Goal: Find specific page/section: Find specific page/section

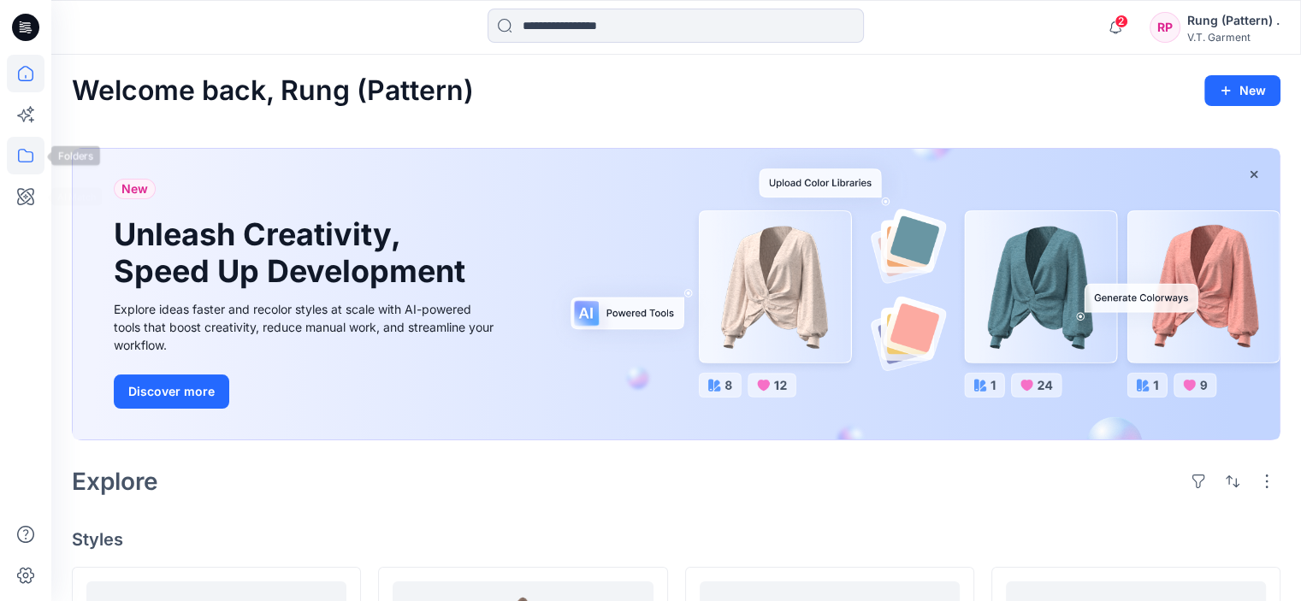
click at [12, 152] on icon at bounding box center [26, 156] width 38 height 38
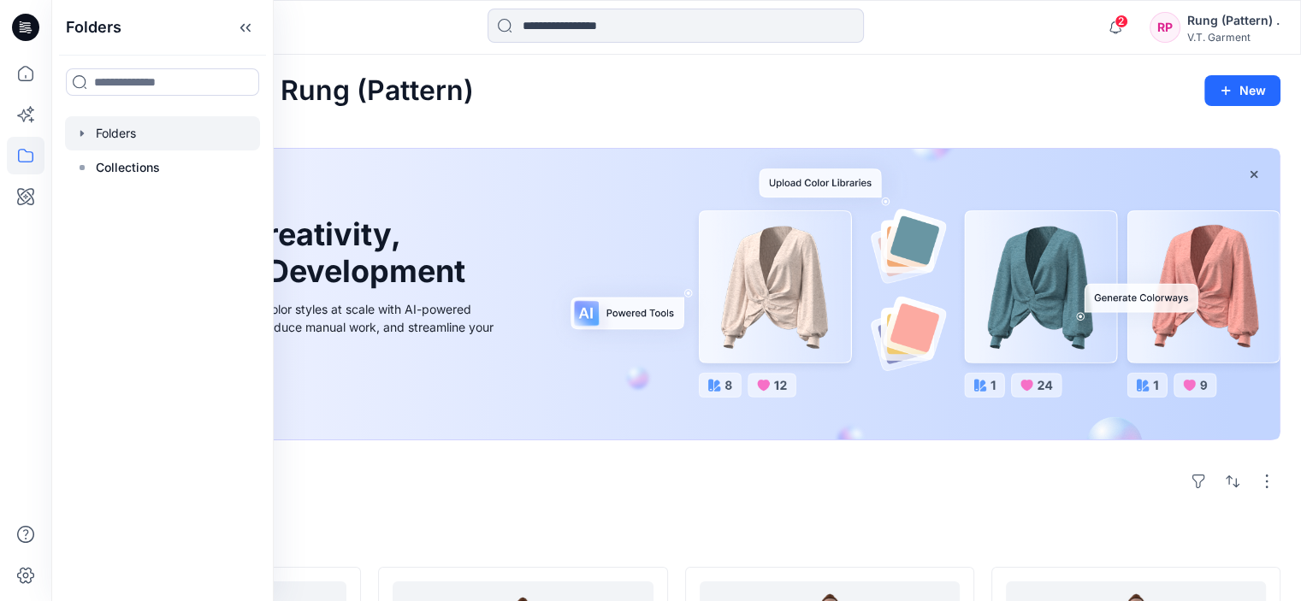
click at [135, 136] on div at bounding box center [162, 133] width 195 height 34
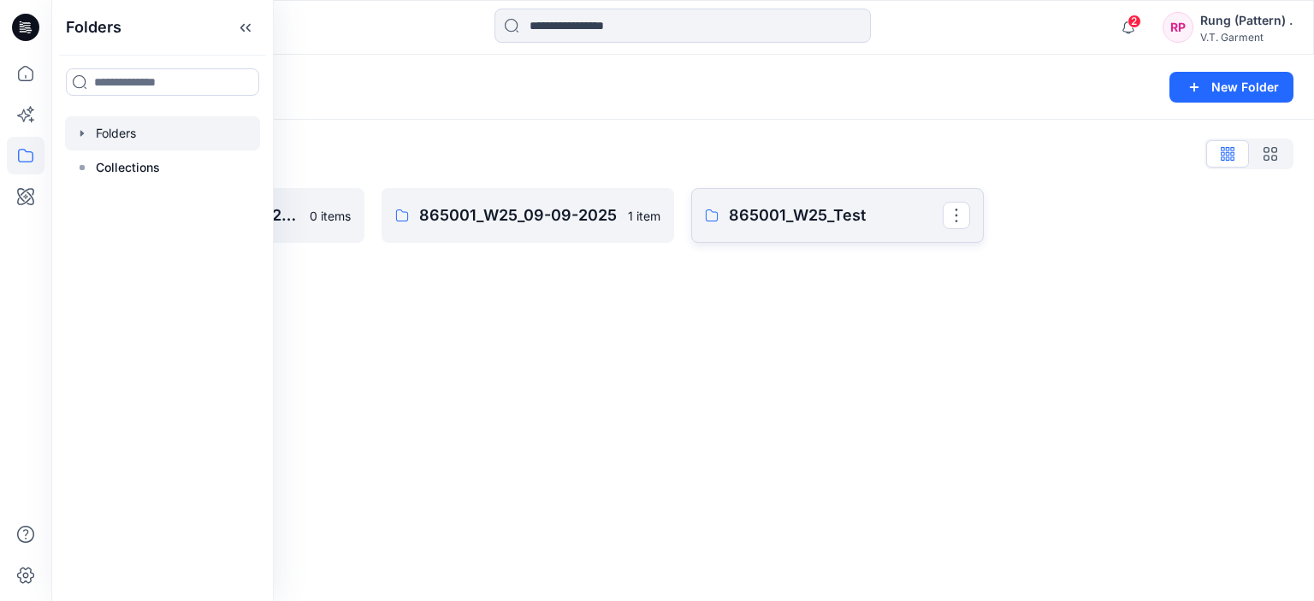
click at [746, 213] on p "865001_W25_Test" at bounding box center [836, 216] width 214 height 24
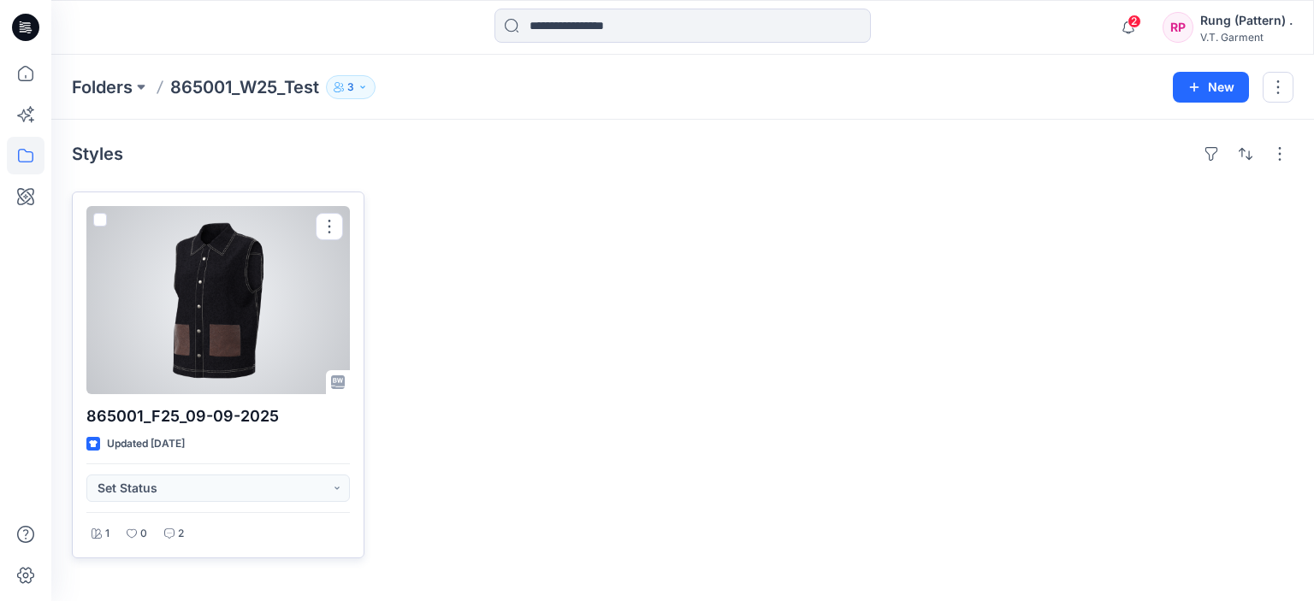
click at [281, 324] on div at bounding box center [217, 300] width 263 height 188
click at [281, 324] on div "Folders 865001_W25_Test 3 New Styles 865001_F25_09-09-2025 Updated [DATE] Set S…" at bounding box center [682, 328] width 1263 height 547
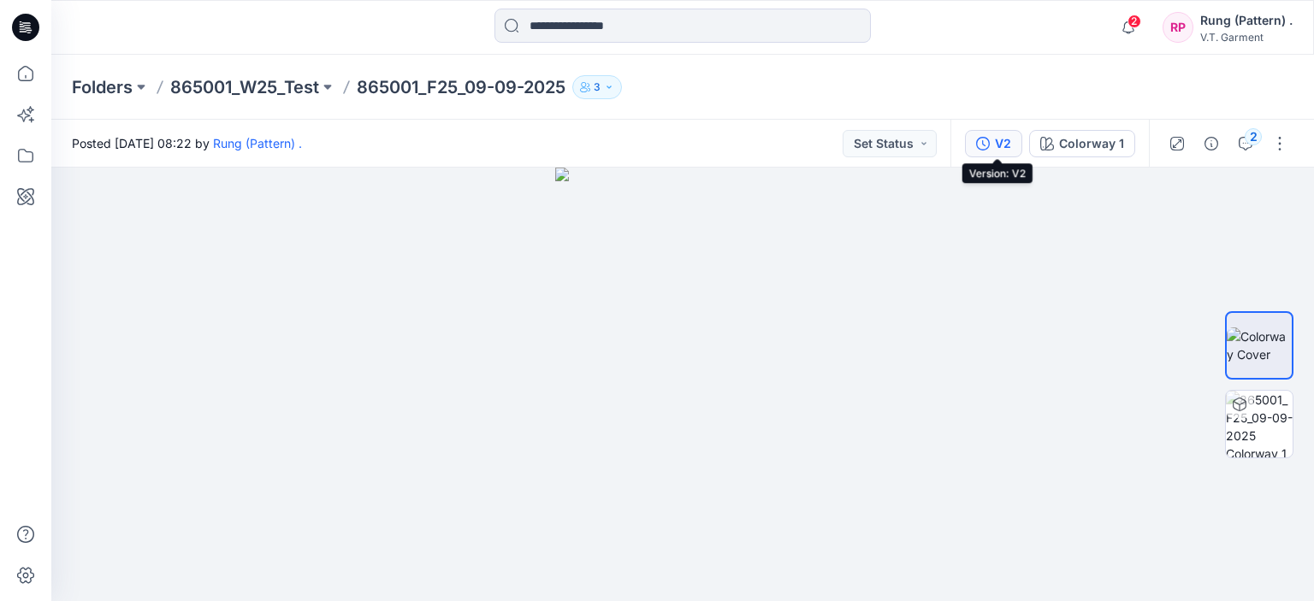
click at [1021, 147] on button "V2" at bounding box center [993, 143] width 57 height 27
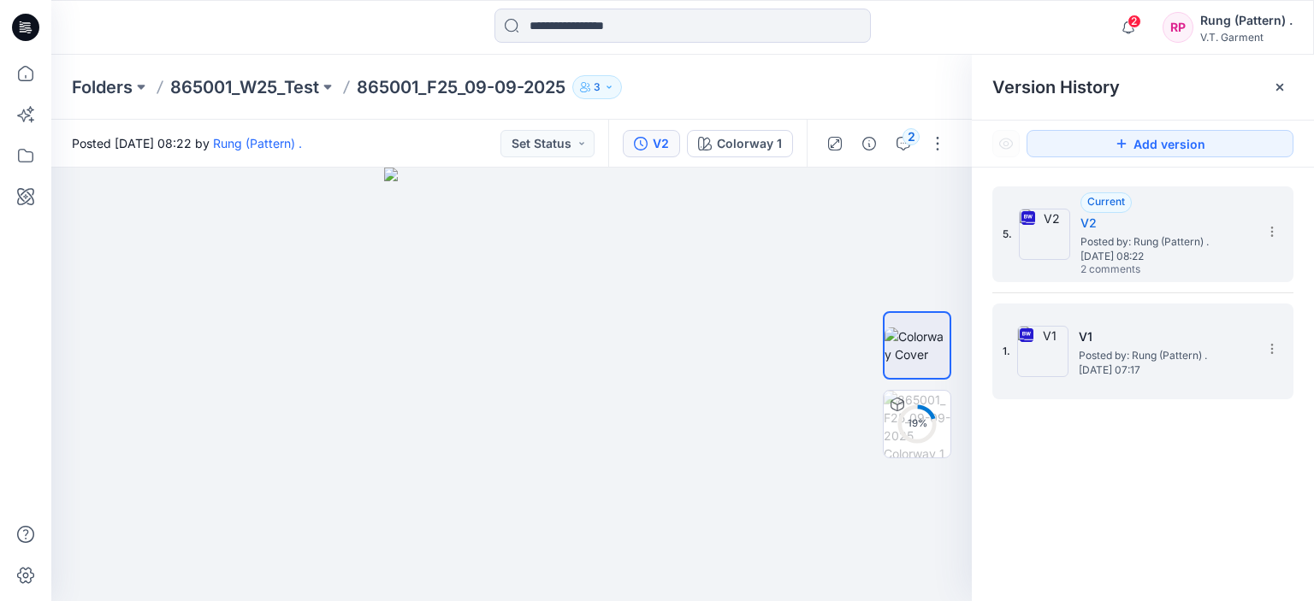
click at [1155, 365] on span "[DATE] 07:17" at bounding box center [1164, 370] width 171 height 12
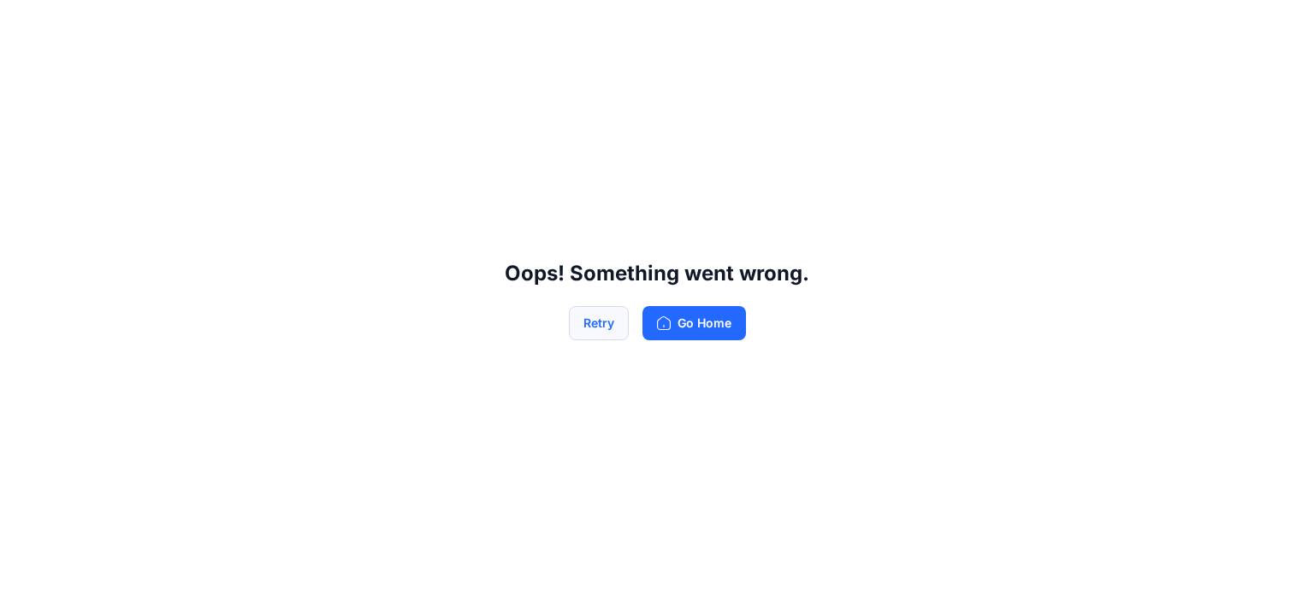
click at [586, 325] on button "Retry" at bounding box center [599, 323] width 60 height 34
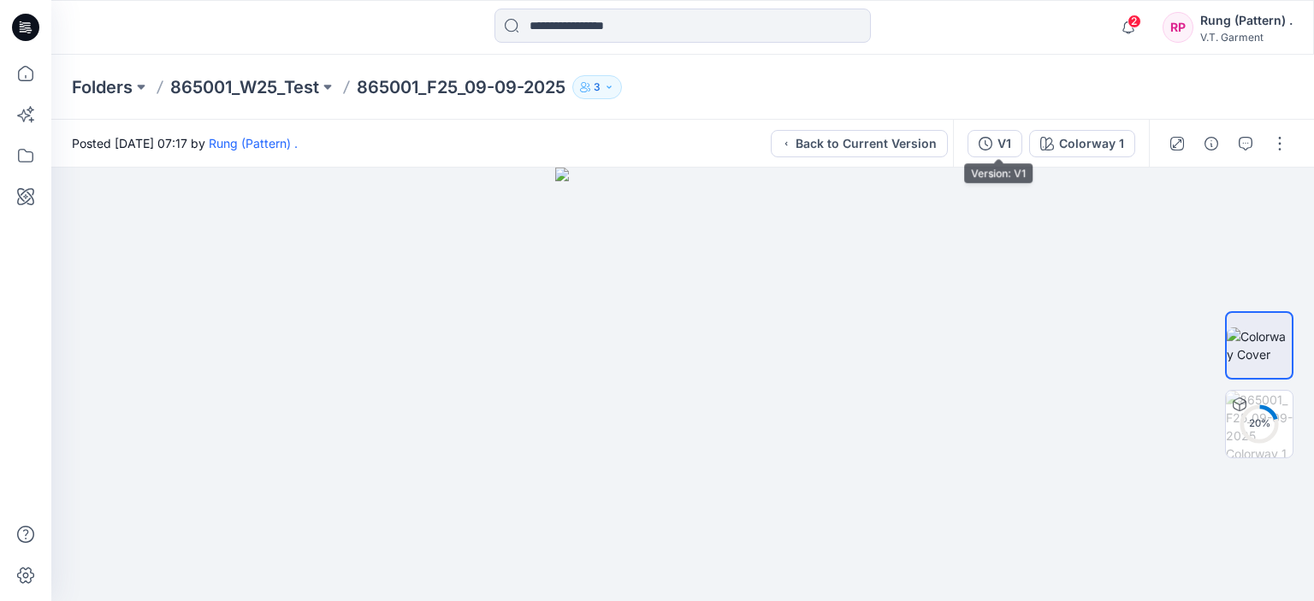
click at [992, 146] on icon "button" at bounding box center [986, 144] width 14 height 14
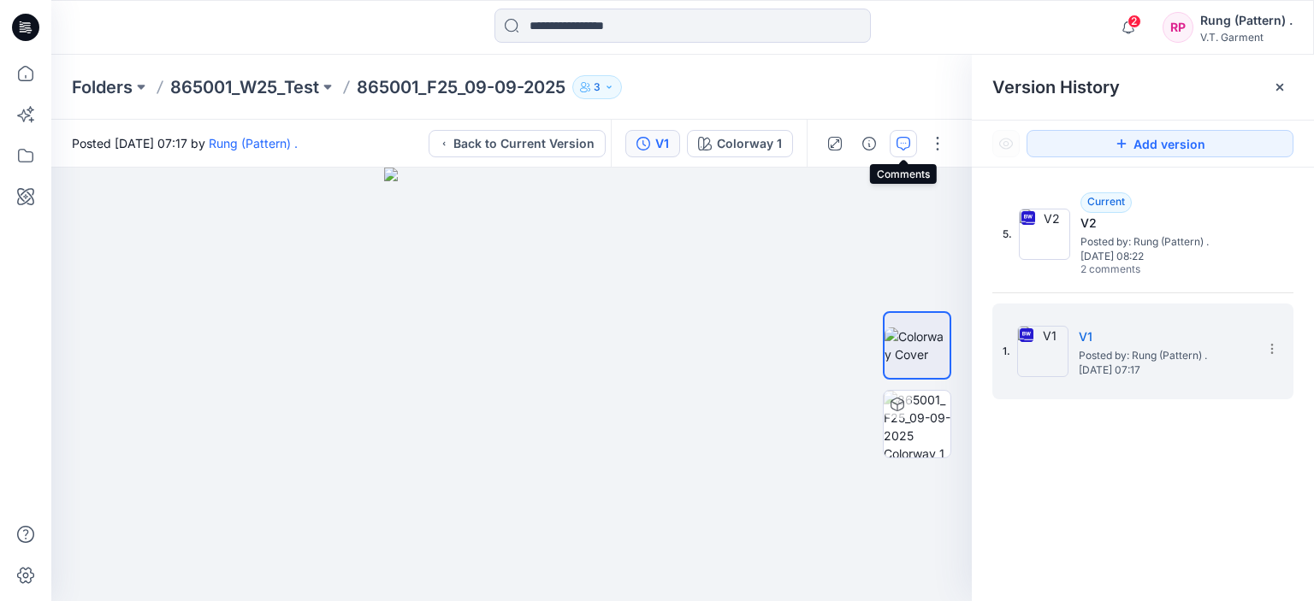
click at [895, 144] on button "button" at bounding box center [903, 143] width 27 height 27
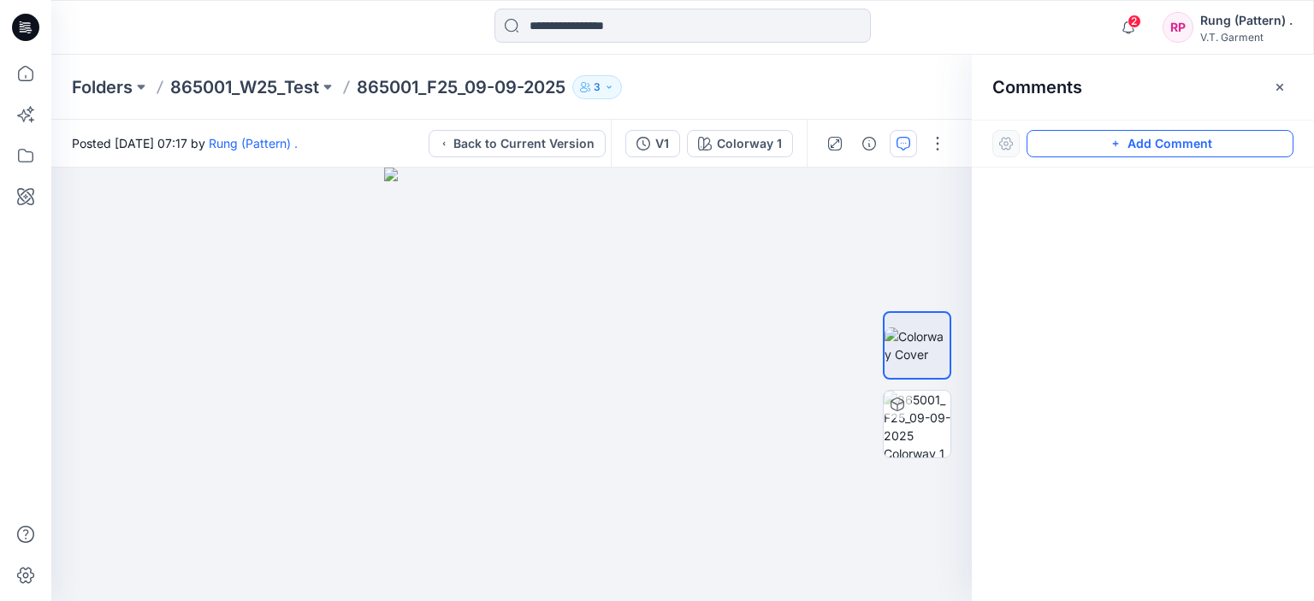
click at [1147, 146] on button "Add Comment" at bounding box center [1159, 143] width 267 height 27
click at [564, 383] on div "1" at bounding box center [511, 385] width 920 height 434
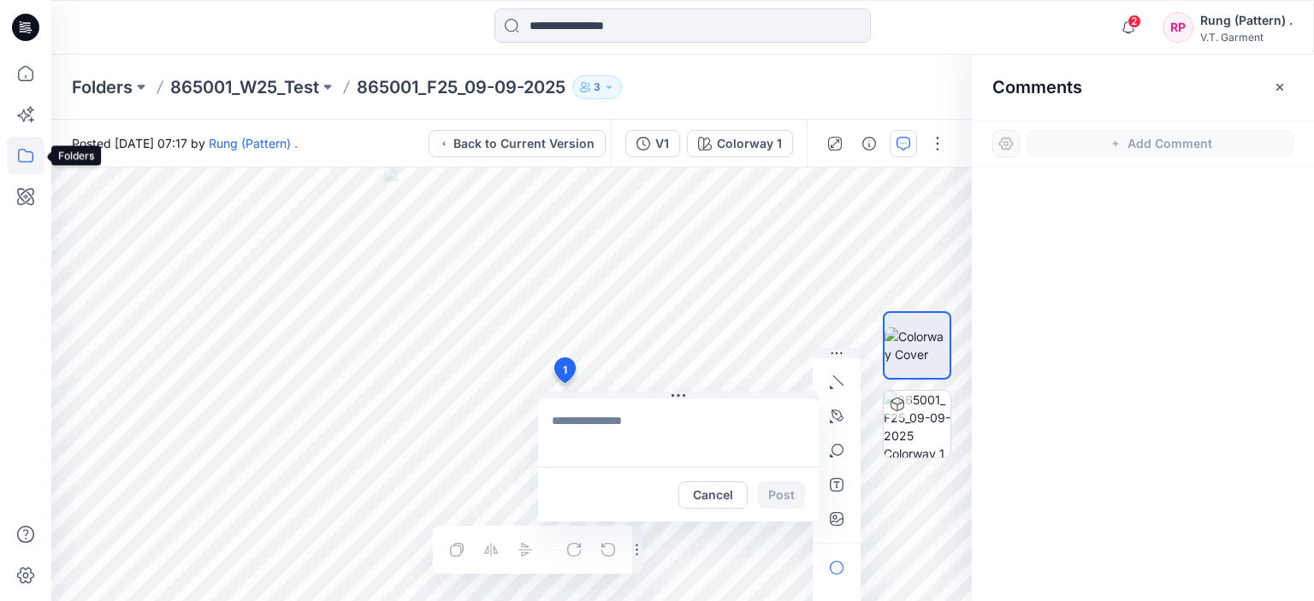
click at [29, 162] on icon at bounding box center [25, 156] width 15 height 14
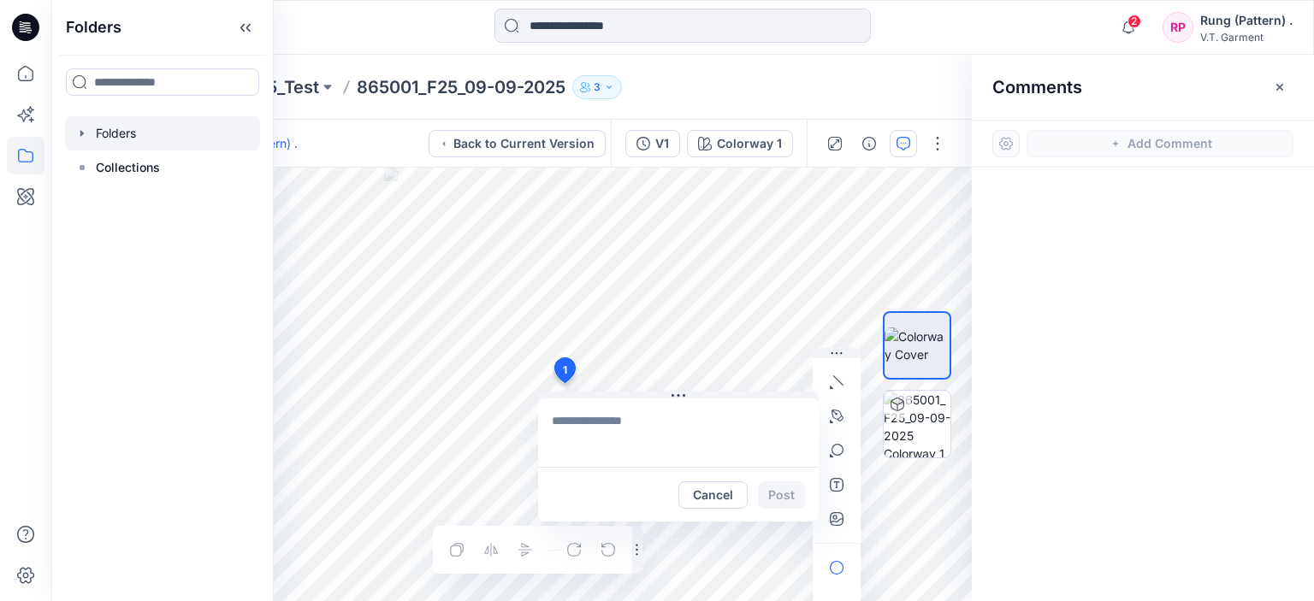
click at [149, 143] on div at bounding box center [162, 133] width 195 height 34
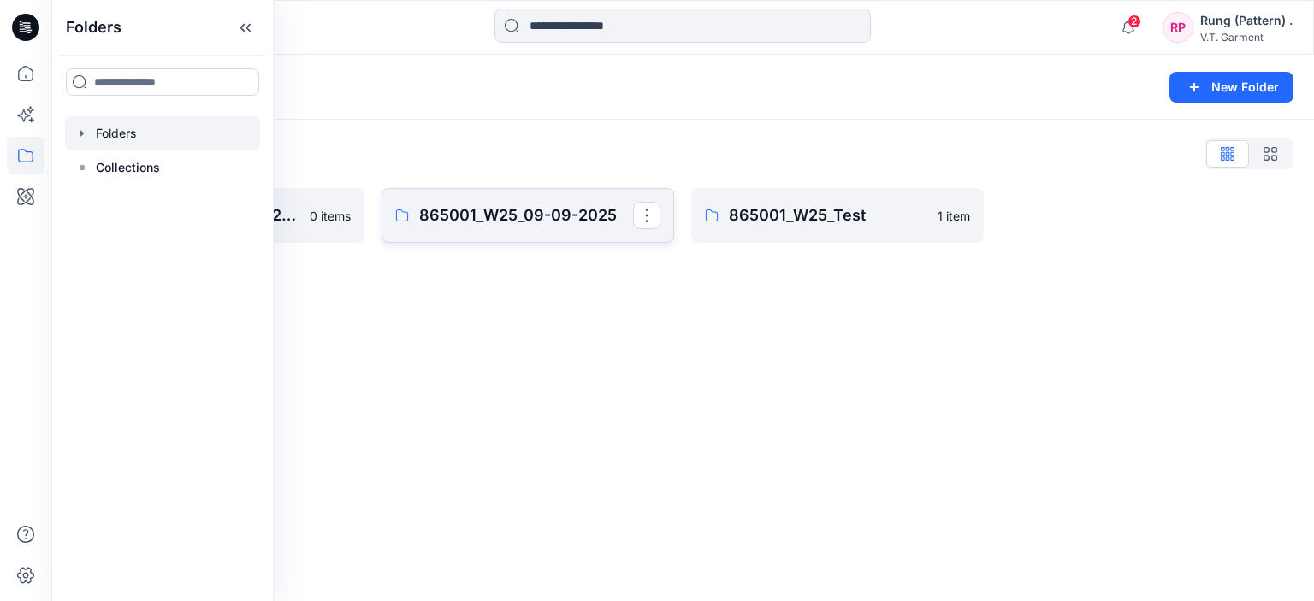
click at [510, 208] on p "865001_W25_09-09-2025" at bounding box center [526, 216] width 214 height 24
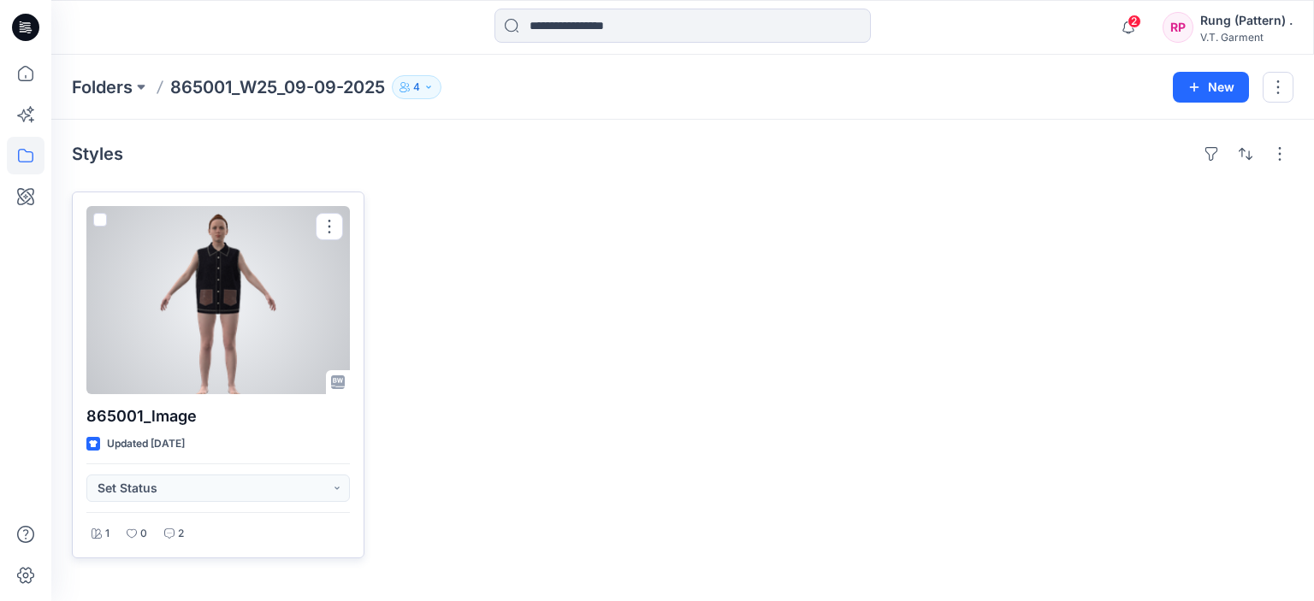
click at [293, 279] on div at bounding box center [217, 300] width 263 height 188
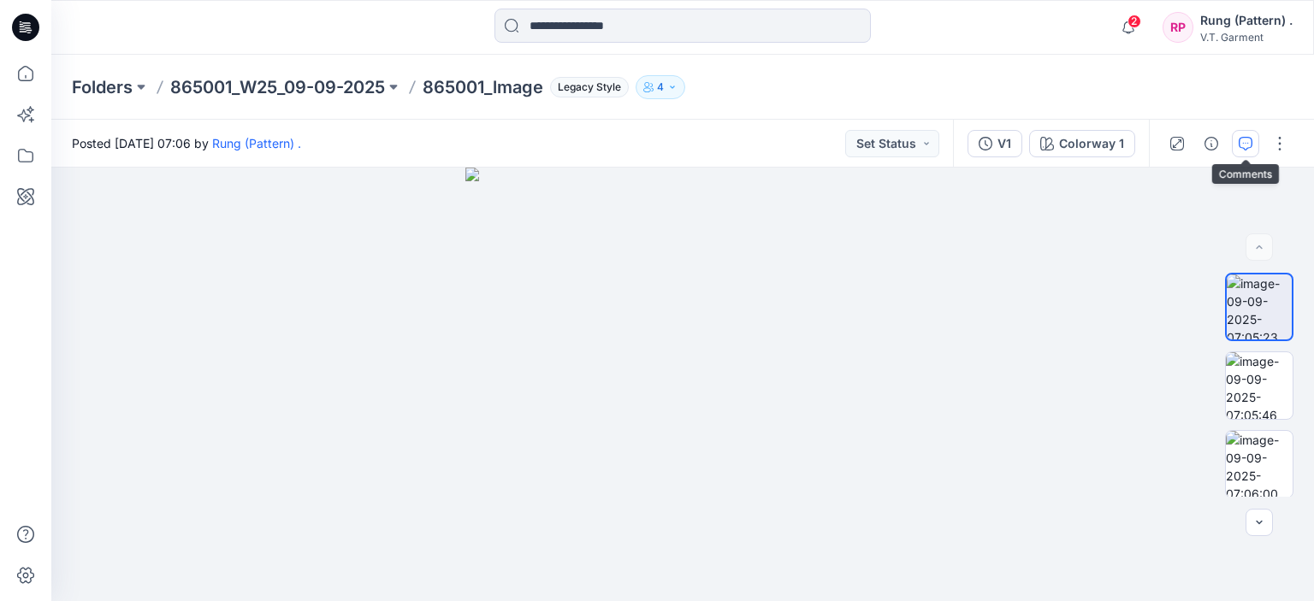
click at [1242, 141] on icon "button" at bounding box center [1246, 144] width 14 height 14
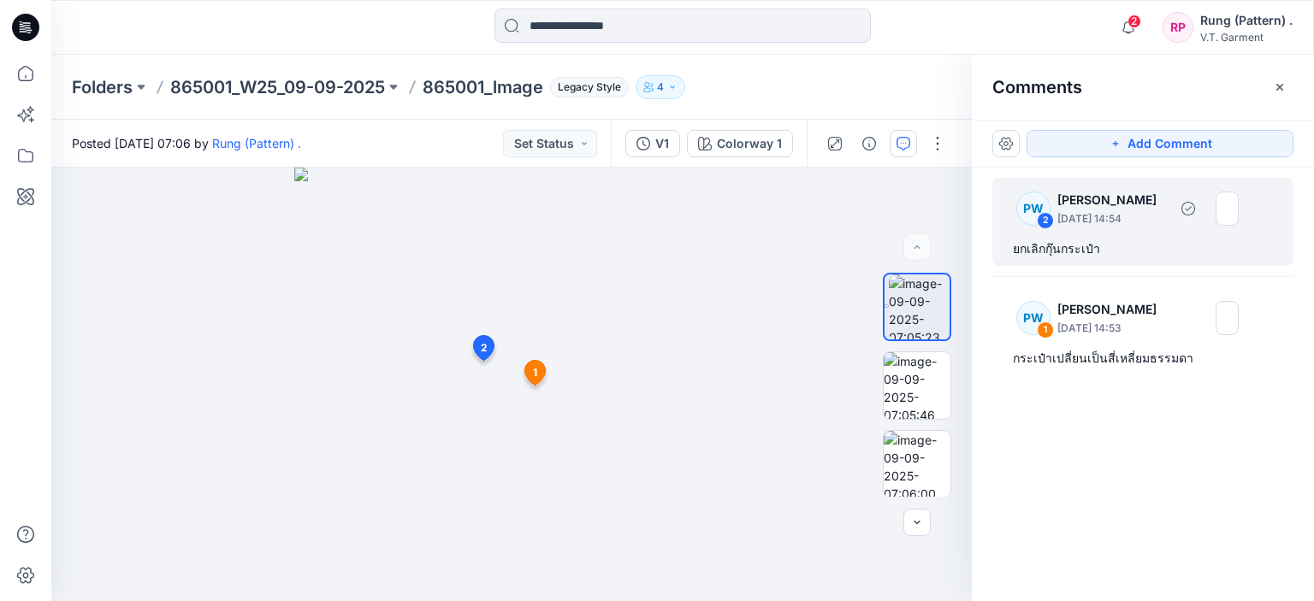
click at [1050, 210] on div "PW" at bounding box center [1033, 209] width 34 height 34
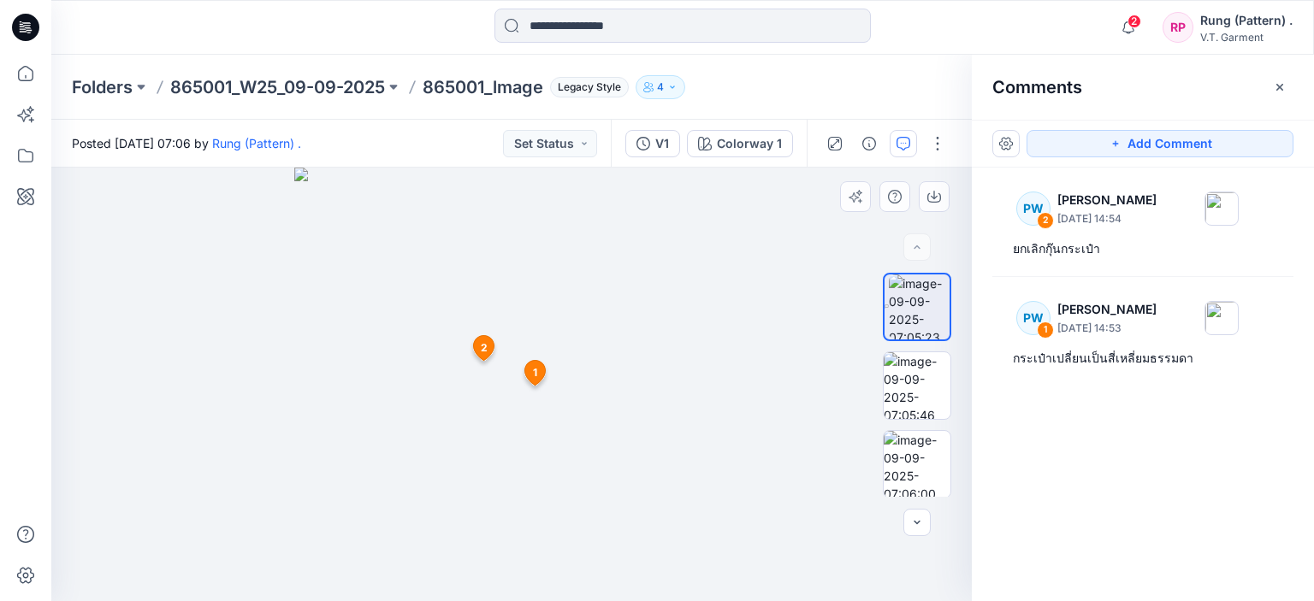
click at [540, 377] on icon at bounding box center [535, 372] width 21 height 25
